Goal: Check status: Check status

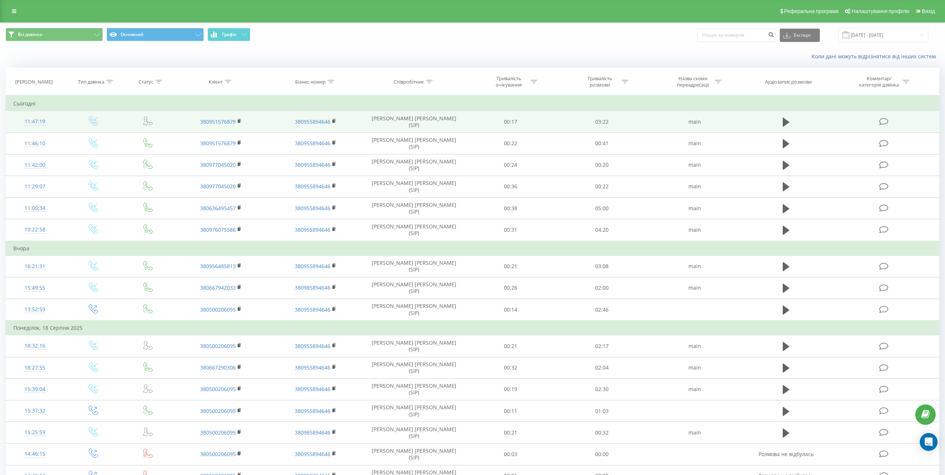
drag, startPoint x: 439, startPoint y: 126, endPoint x: 434, endPoint y: 126, distance: 4.5
click at [434, 126] on td "[PERSON_NAME] [PERSON_NAME] (SIP)" at bounding box center [414, 122] width 102 height 22
click at [435, 125] on td "[PERSON_NAME] [PERSON_NAME] (SIP)" at bounding box center [414, 122] width 102 height 22
drag, startPoint x: 612, startPoint y: 121, endPoint x: 590, endPoint y: 123, distance: 22.4
click at [591, 123] on td "03:22" at bounding box center [601, 122] width 91 height 22
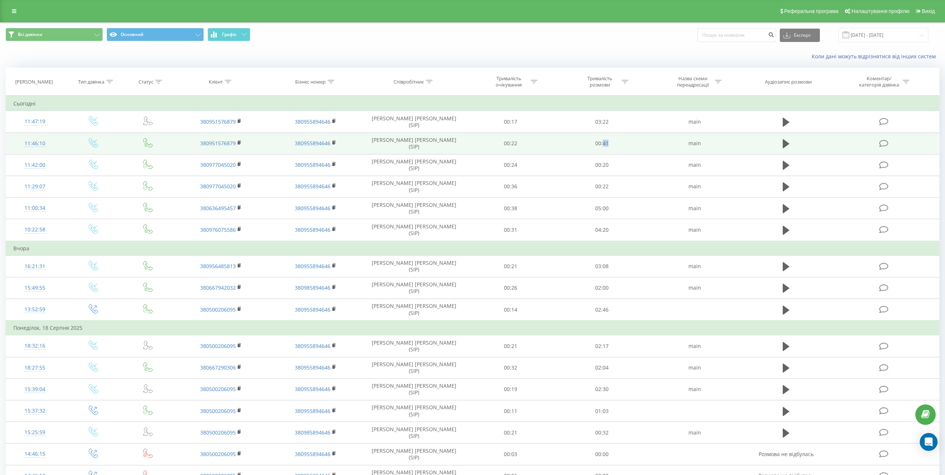
drag, startPoint x: 611, startPoint y: 142, endPoint x: 600, endPoint y: 143, distance: 10.8
click at [600, 143] on td "00:41" at bounding box center [601, 144] width 91 height 22
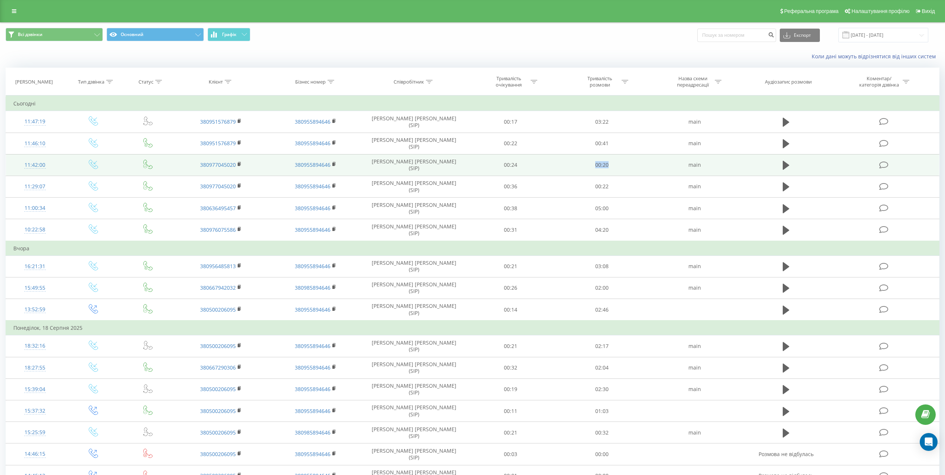
drag, startPoint x: 610, startPoint y: 163, endPoint x: 596, endPoint y: 165, distance: 13.6
click at [596, 165] on td "00:20" at bounding box center [601, 165] width 91 height 22
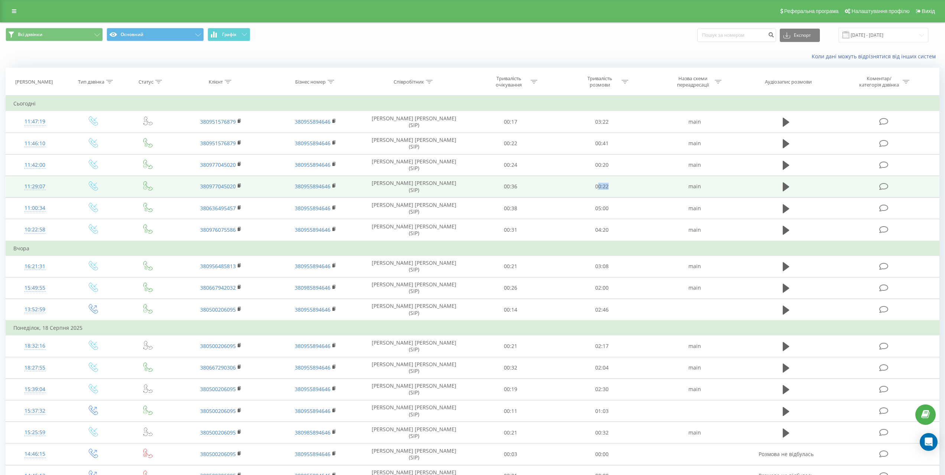
drag, startPoint x: 604, startPoint y: 187, endPoint x: 597, endPoint y: 187, distance: 6.7
click at [597, 187] on td "00:22" at bounding box center [601, 187] width 91 height 22
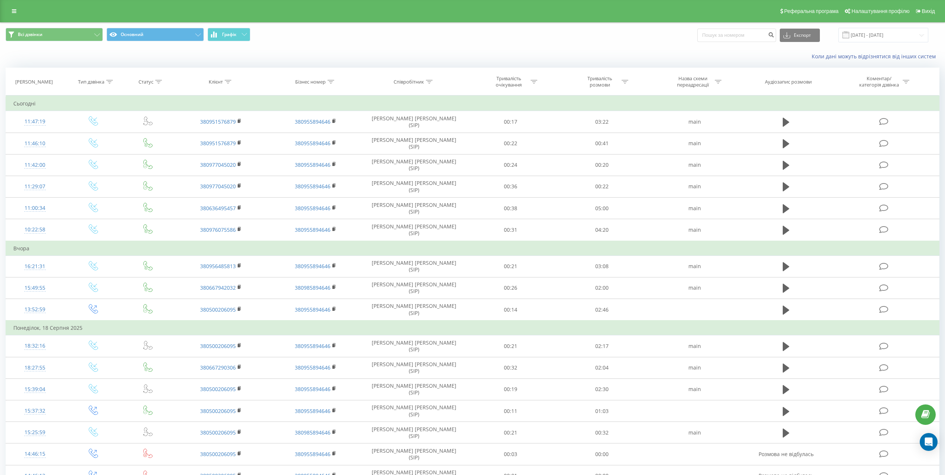
click at [434, 38] on span "Всі дзвінки Основний Графік" at bounding box center [237, 35] width 462 height 14
